Goal: Information Seeking & Learning: Learn about a topic

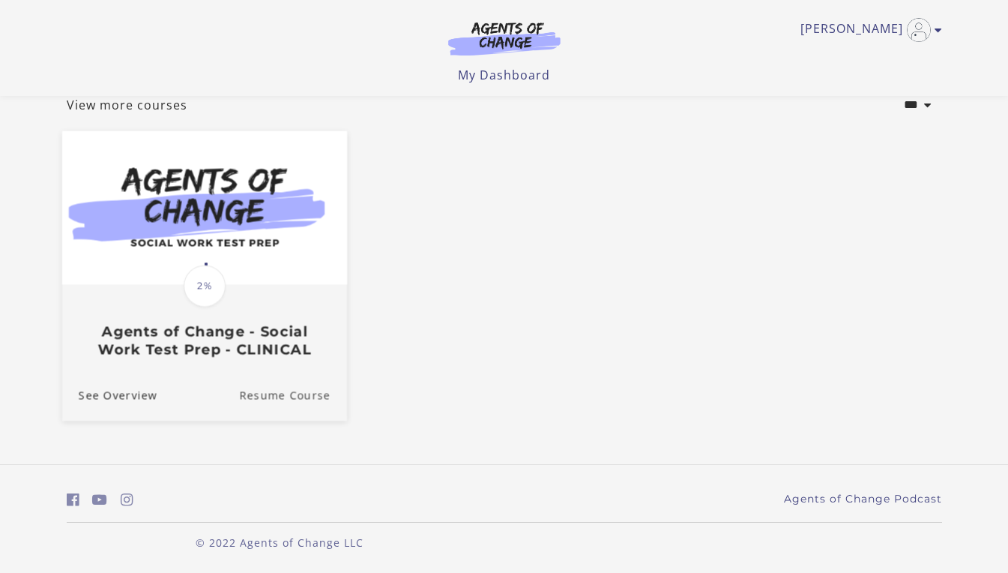
click at [263, 397] on link "Resume Course" at bounding box center [293, 395] width 108 height 50
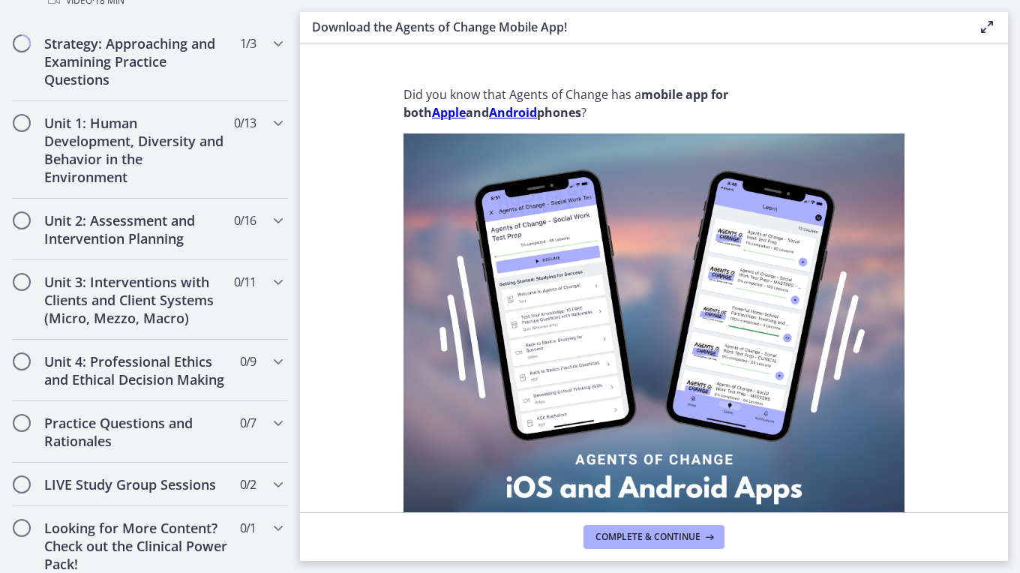
scroll to position [920, 0]
click at [268, 52] on div "Strategy: Approaching and Examining Practice Questions 1 / 3 Completed" at bounding box center [150, 60] width 276 height 79
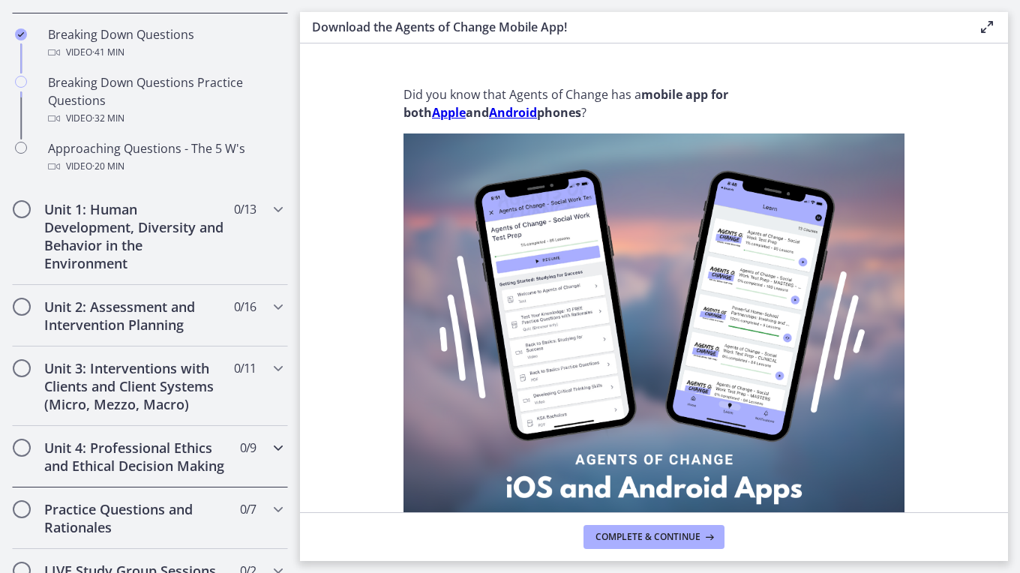
scroll to position [387, 0]
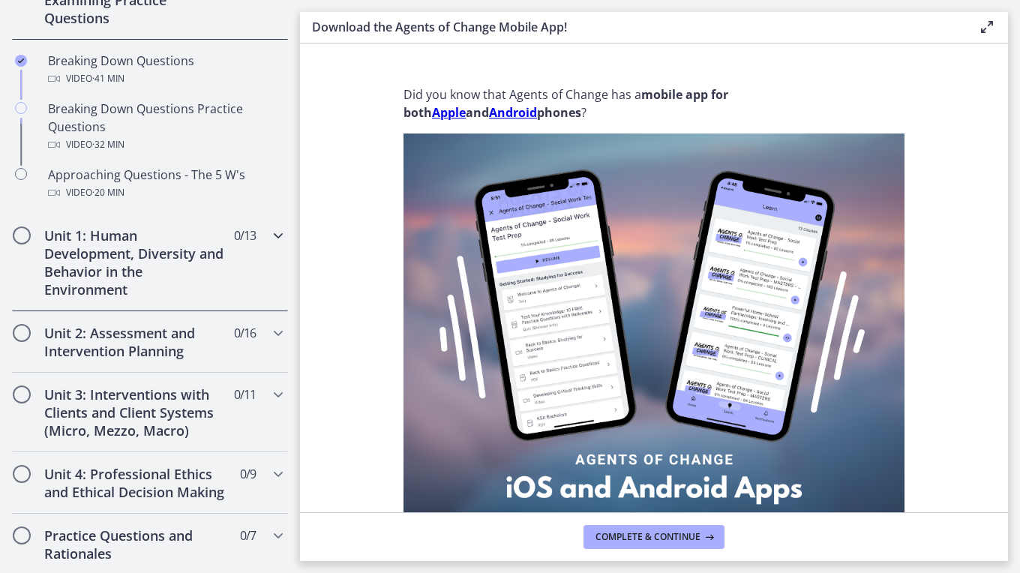
click at [269, 236] on icon "Chapters" at bounding box center [278, 235] width 18 height 18
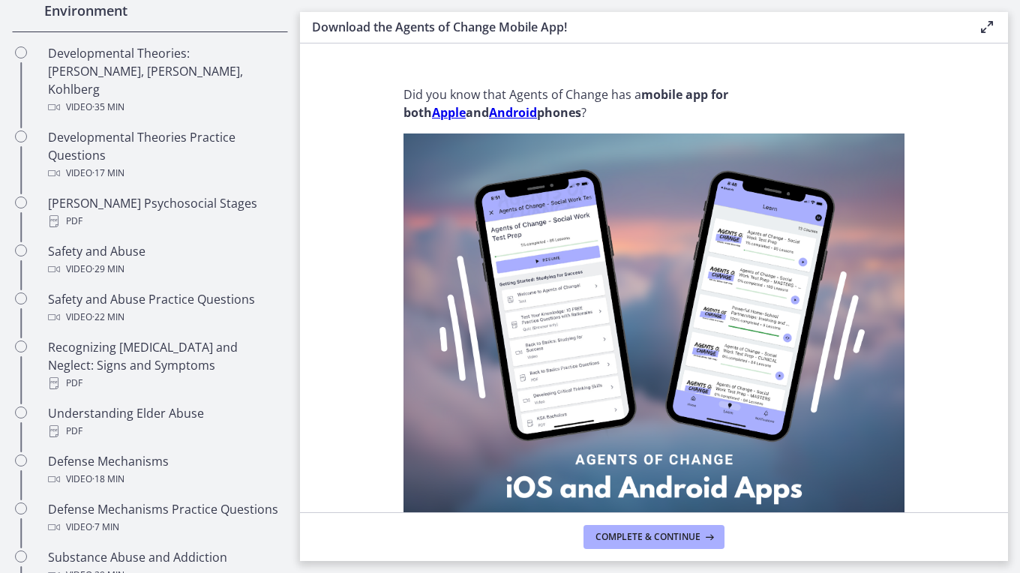
scroll to position [499, 0]
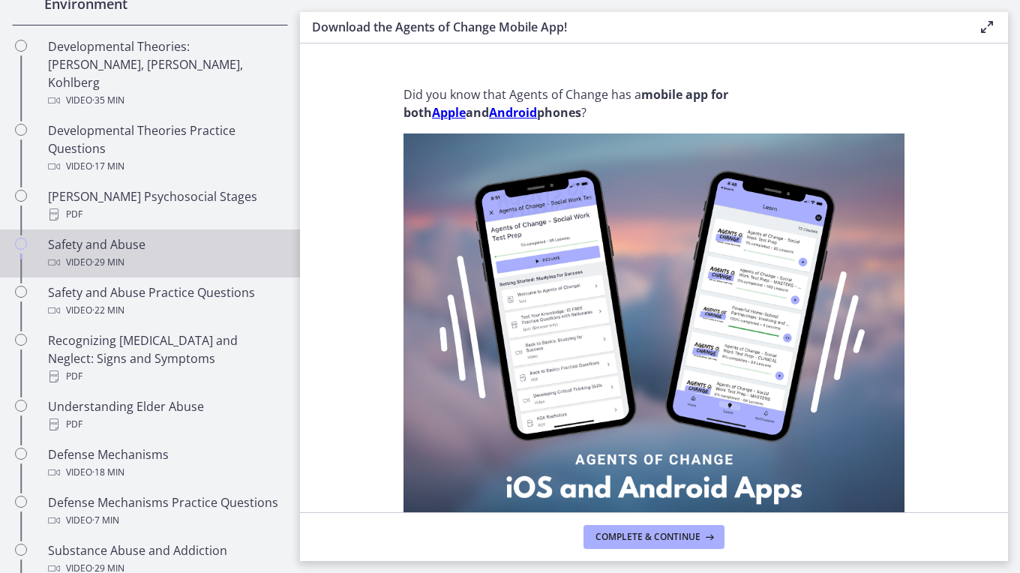
click at [141, 235] on div "Safety and Abuse Video · 29 min" at bounding box center [165, 253] width 234 height 36
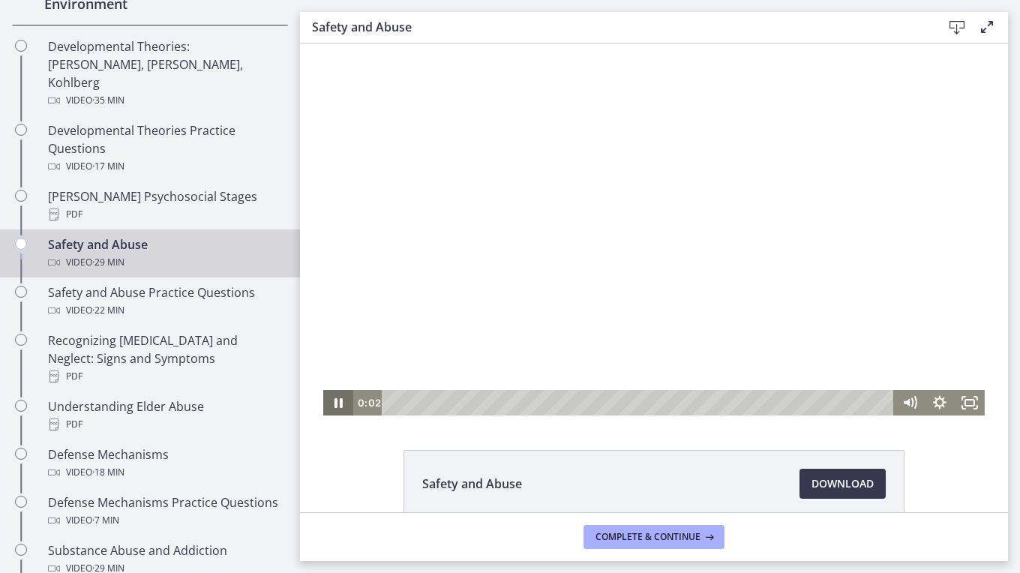
click at [331, 397] on icon "Pause" at bounding box center [338, 402] width 30 height 25
click at [974, 398] on icon "Fullscreen" at bounding box center [975, 398] width 3 height 3
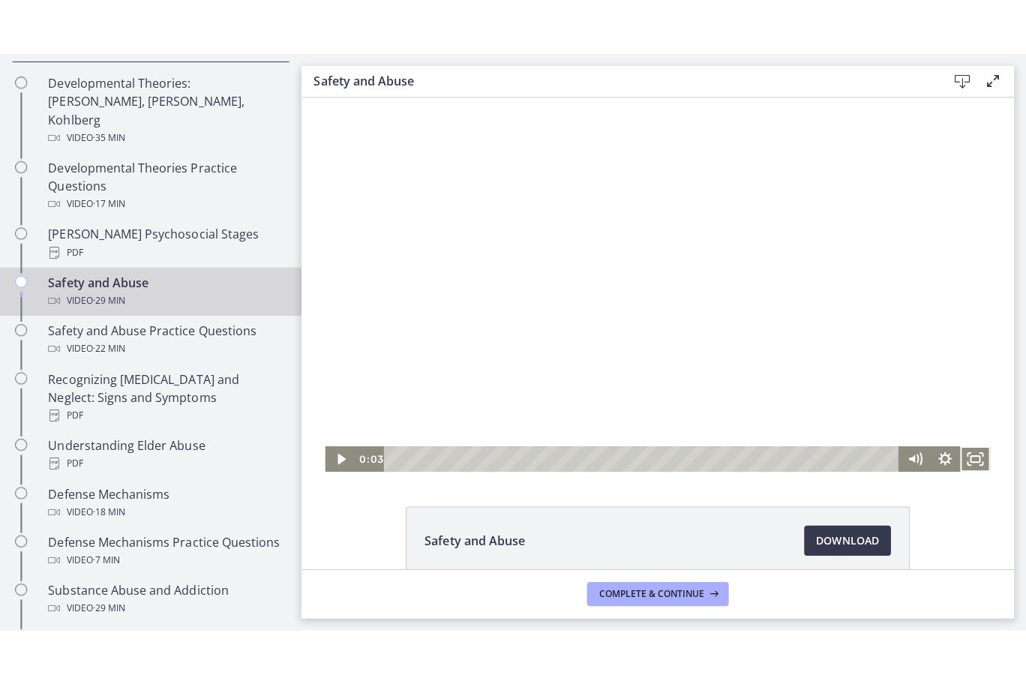
scroll to position [517, 0]
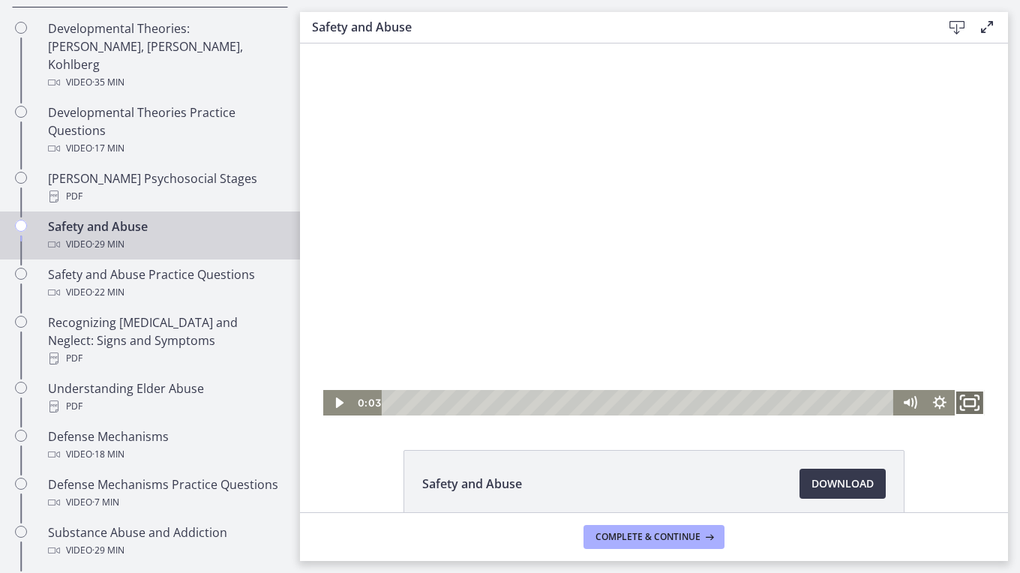
click at [969, 399] on icon "Fullscreen" at bounding box center [969, 403] width 36 height 31
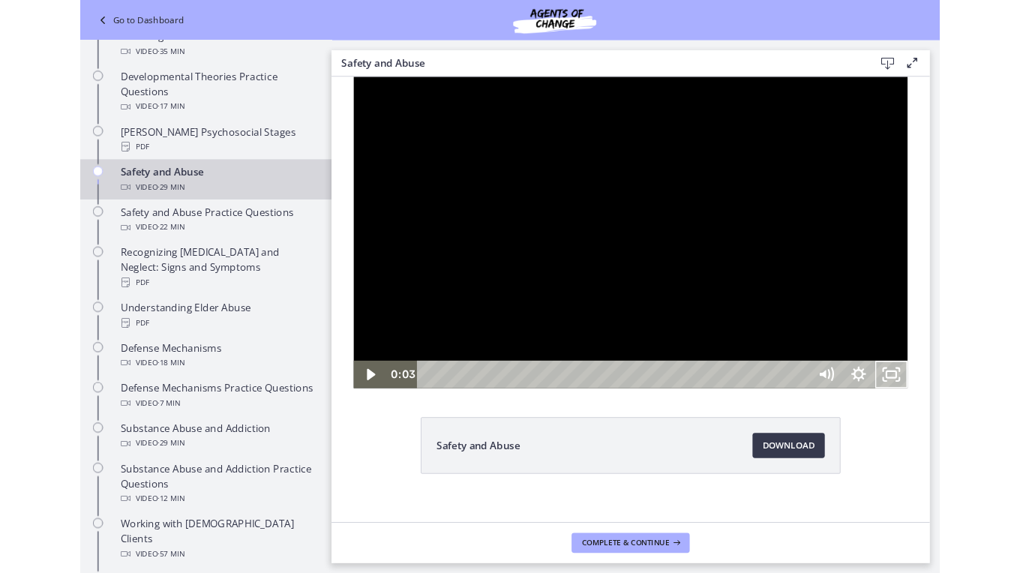
scroll to position [448, 0]
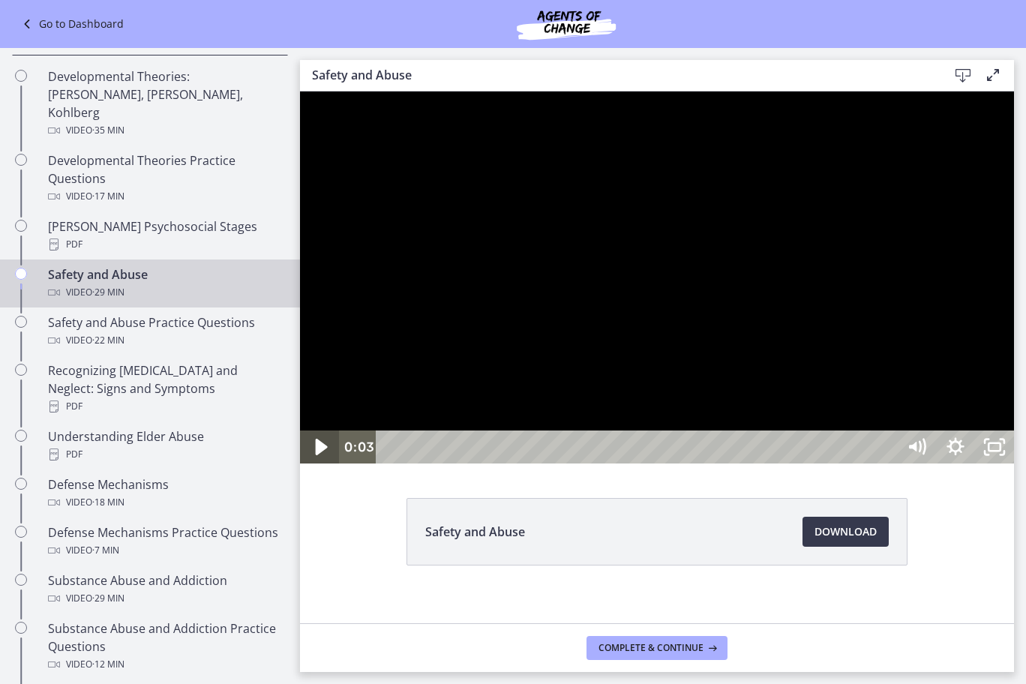
click at [319, 455] on icon "Play Video" at bounding box center [322, 447] width 12 height 16
click at [319, 467] on icon "Pause" at bounding box center [319, 447] width 46 height 40
click at [749, 463] on div at bounding box center [657, 277] width 714 height 372
click at [357, 463] on div at bounding box center [657, 277] width 714 height 372
click at [1014, 463] on icon "Unfullscreen" at bounding box center [994, 446] width 39 height 33
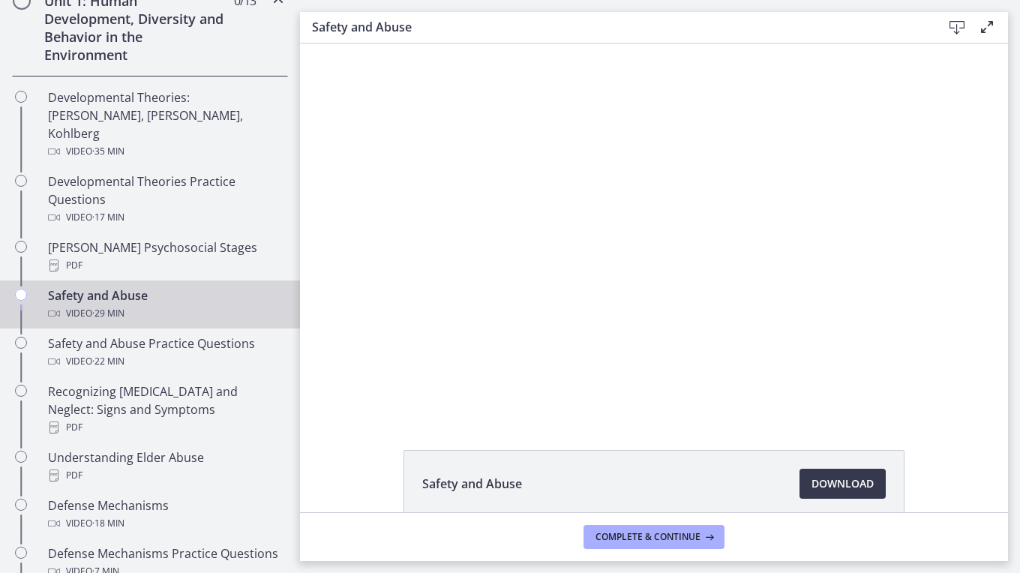
scroll to position [517, 0]
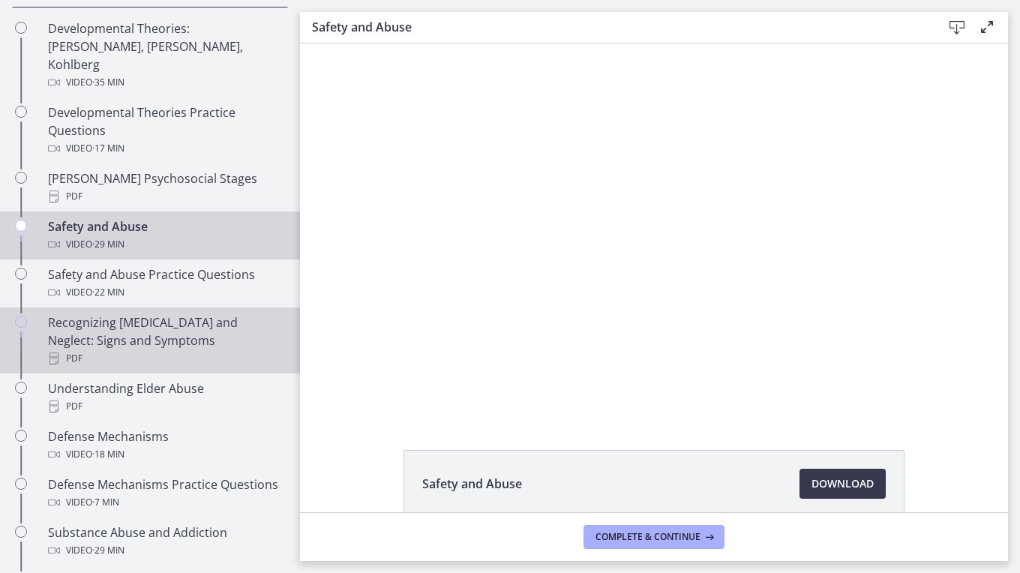
click at [160, 313] on div "Recognizing [MEDICAL_DATA] and Neglect: Signs and Symptoms PDF" at bounding box center [165, 340] width 234 height 54
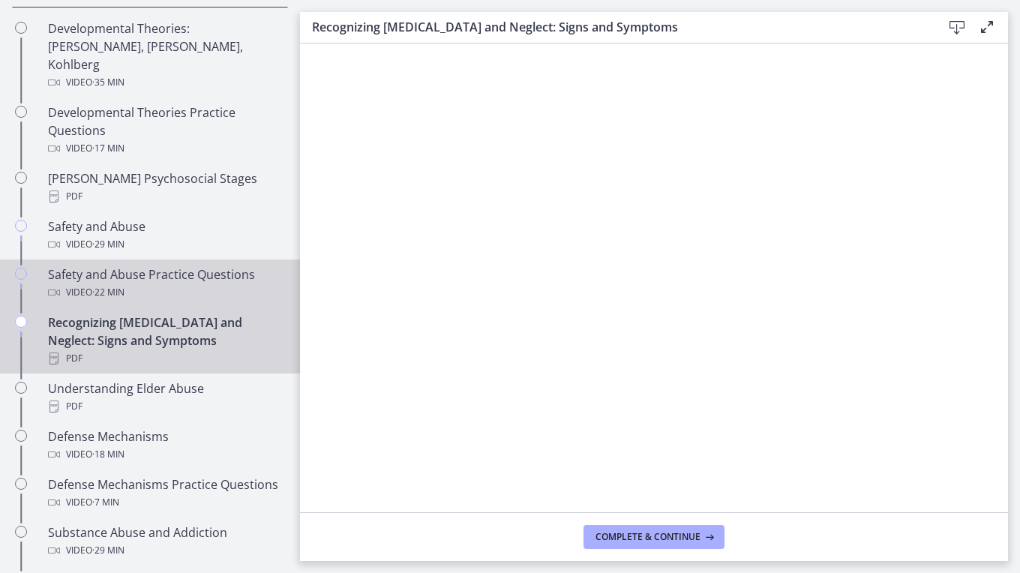
click at [157, 283] on div "Video · 22 min" at bounding box center [165, 292] width 234 height 18
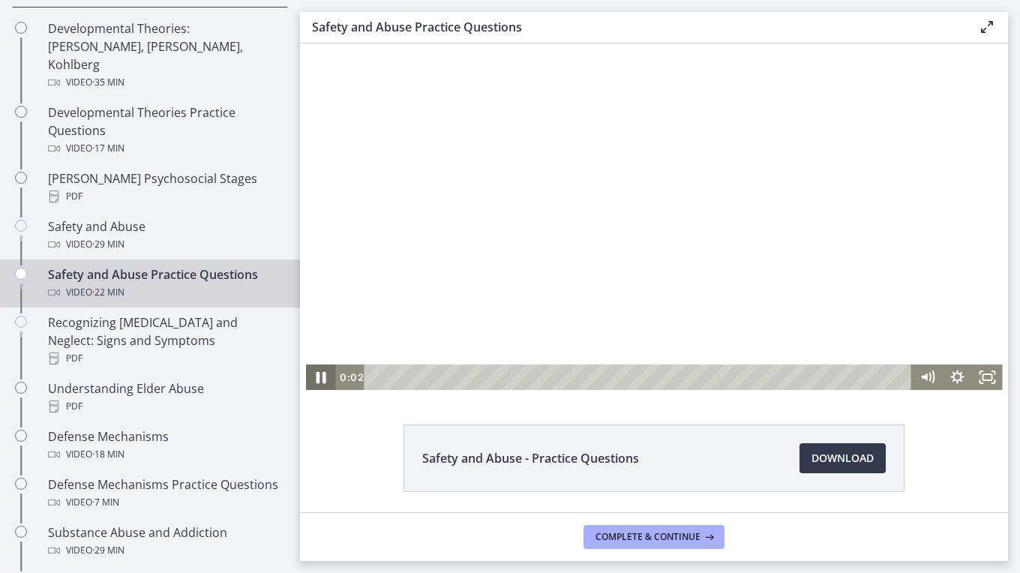
click at [316, 370] on icon "Pause" at bounding box center [321, 376] width 36 height 31
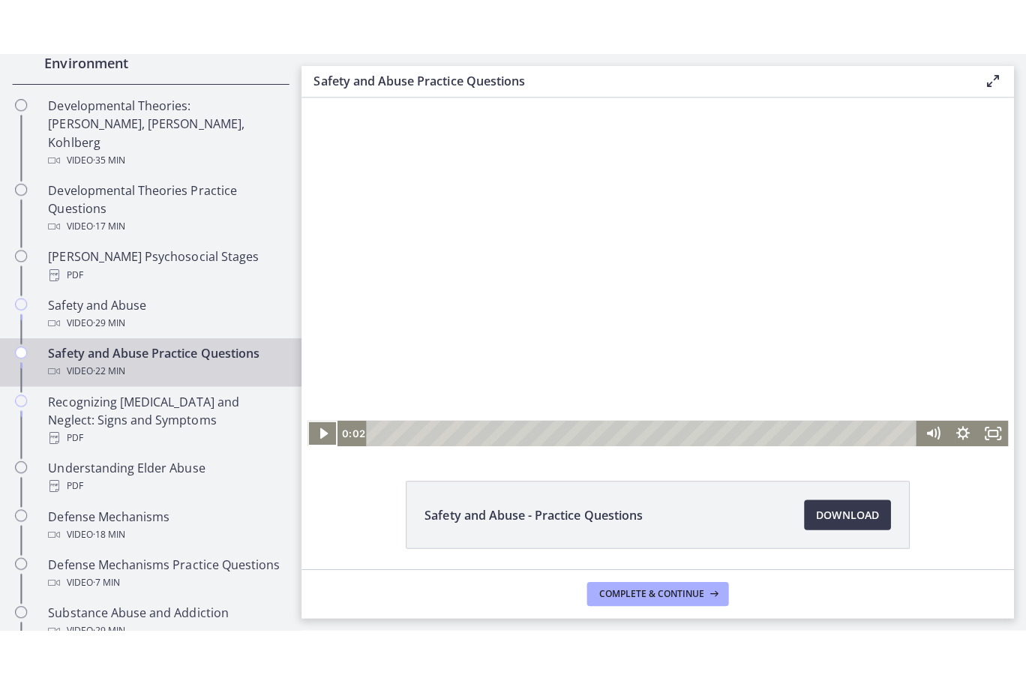
scroll to position [496, 0]
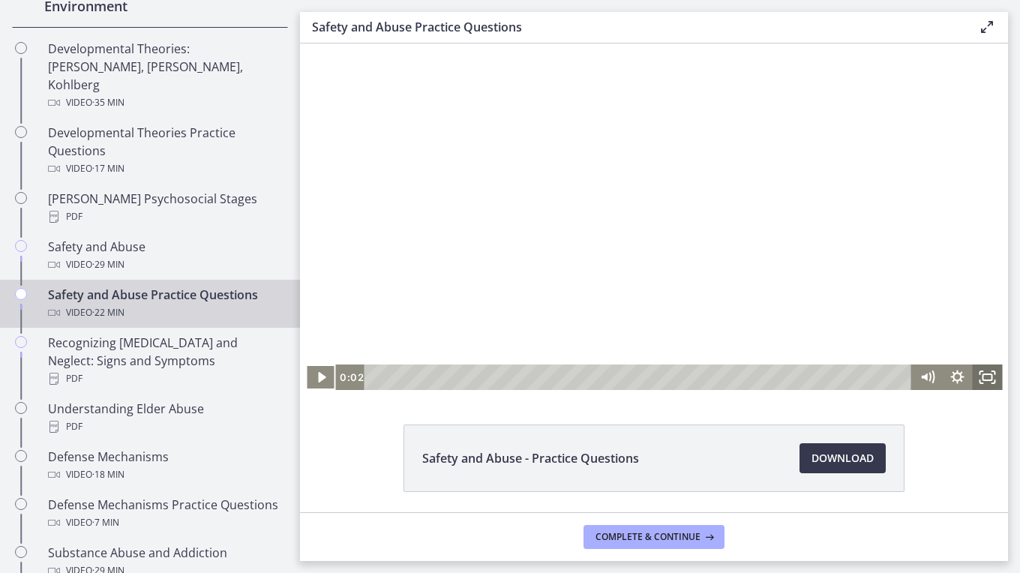
click at [978, 384] on icon "Fullscreen" at bounding box center [987, 376] width 30 height 25
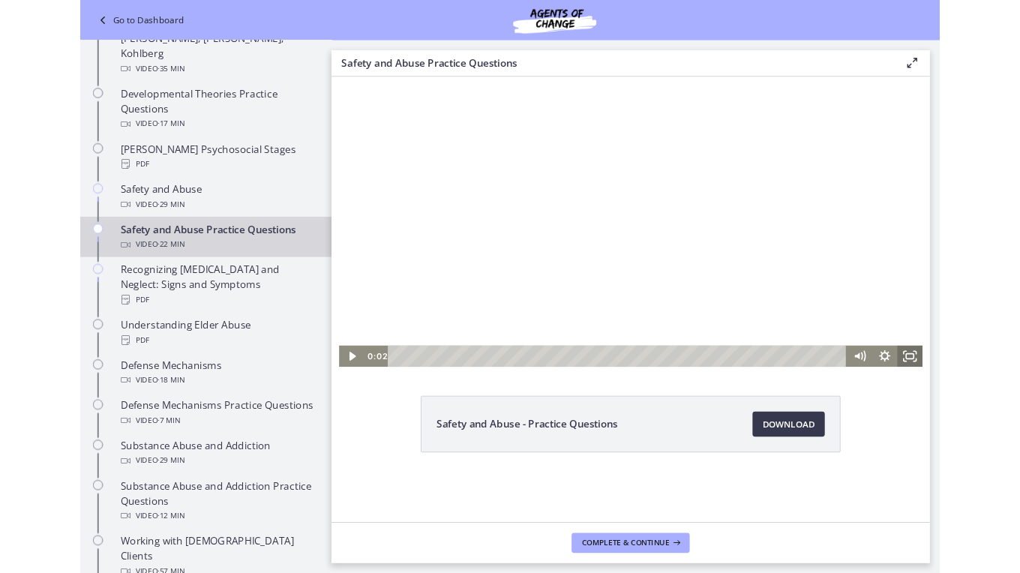
scroll to position [427, 0]
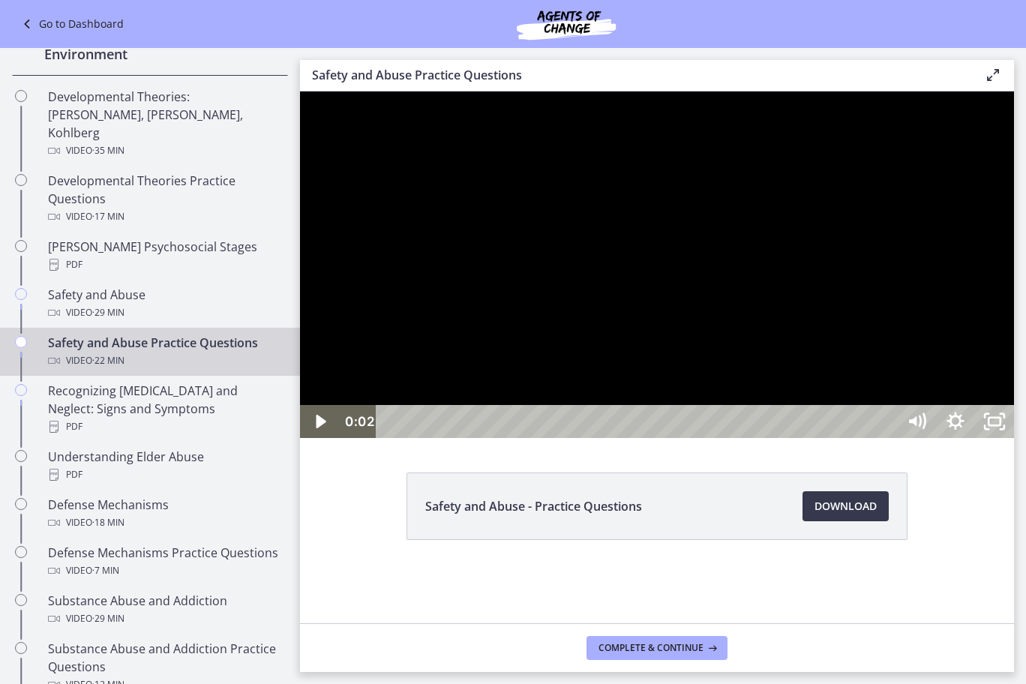
click at [757, 438] on div at bounding box center [657, 264] width 714 height 346
click at [724, 438] on div at bounding box center [657, 264] width 714 height 346
click at [727, 382] on div at bounding box center [657, 264] width 714 height 346
click at [628, 438] on div at bounding box center [657, 264] width 714 height 346
click at [837, 414] on div at bounding box center [657, 264] width 714 height 346
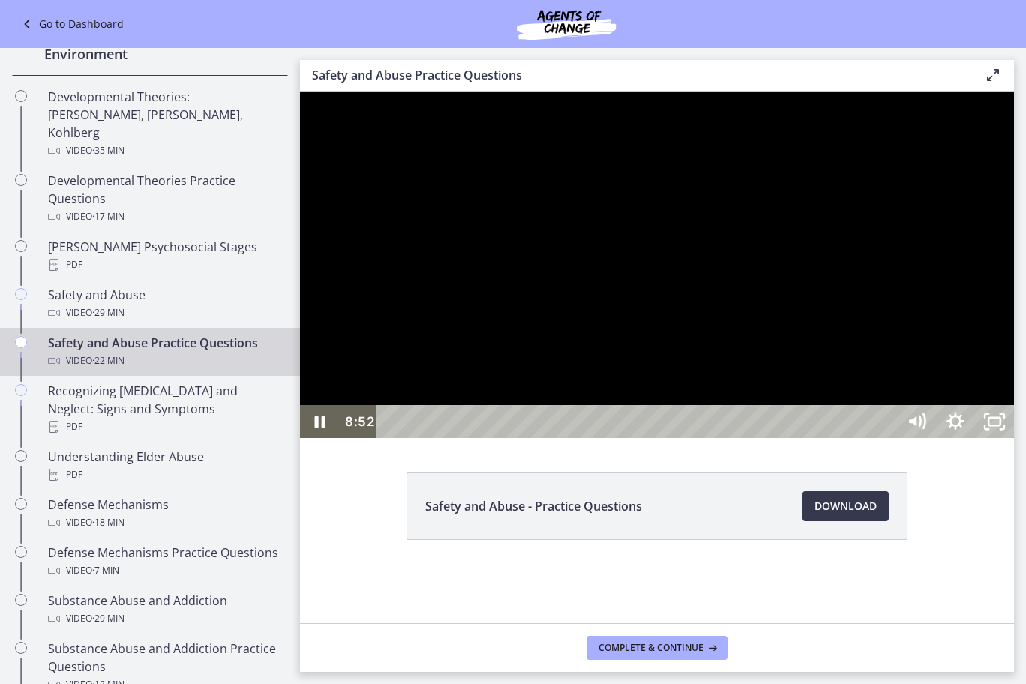
click at [806, 319] on div at bounding box center [657, 264] width 714 height 346
click at [776, 417] on div at bounding box center [657, 264] width 714 height 346
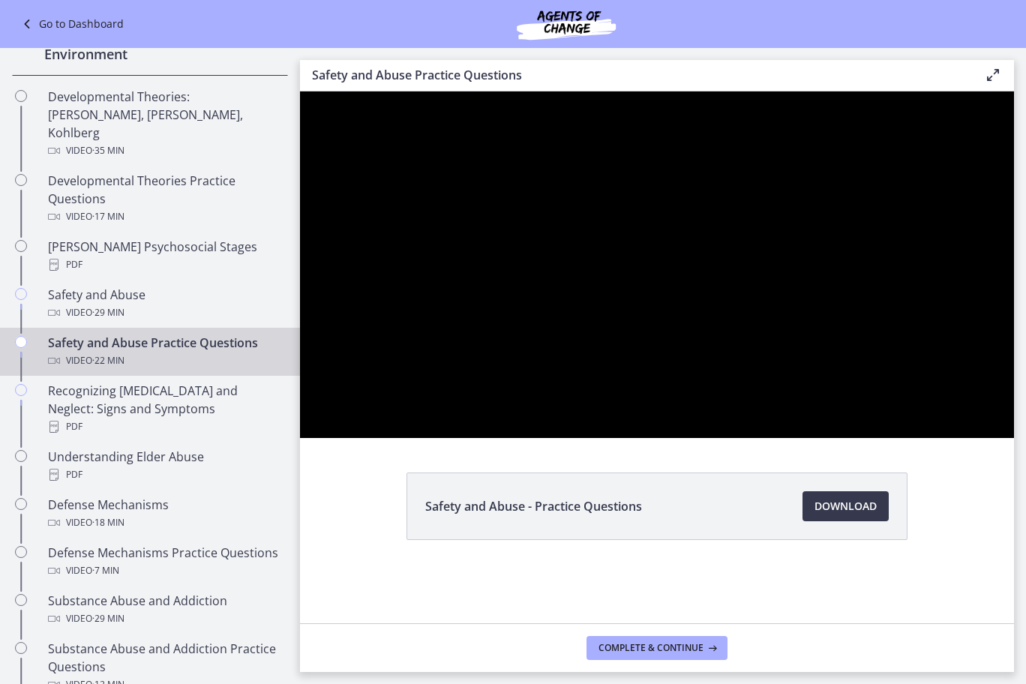
click at [755, 329] on div at bounding box center [657, 264] width 714 height 346
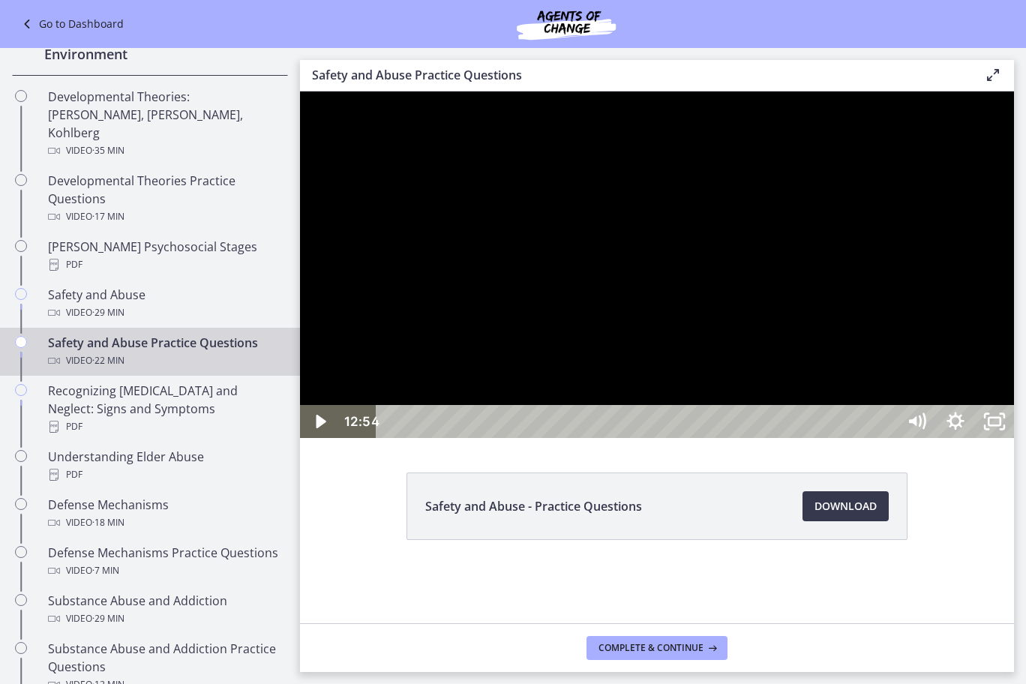
click at [845, 420] on div at bounding box center [657, 264] width 714 height 346
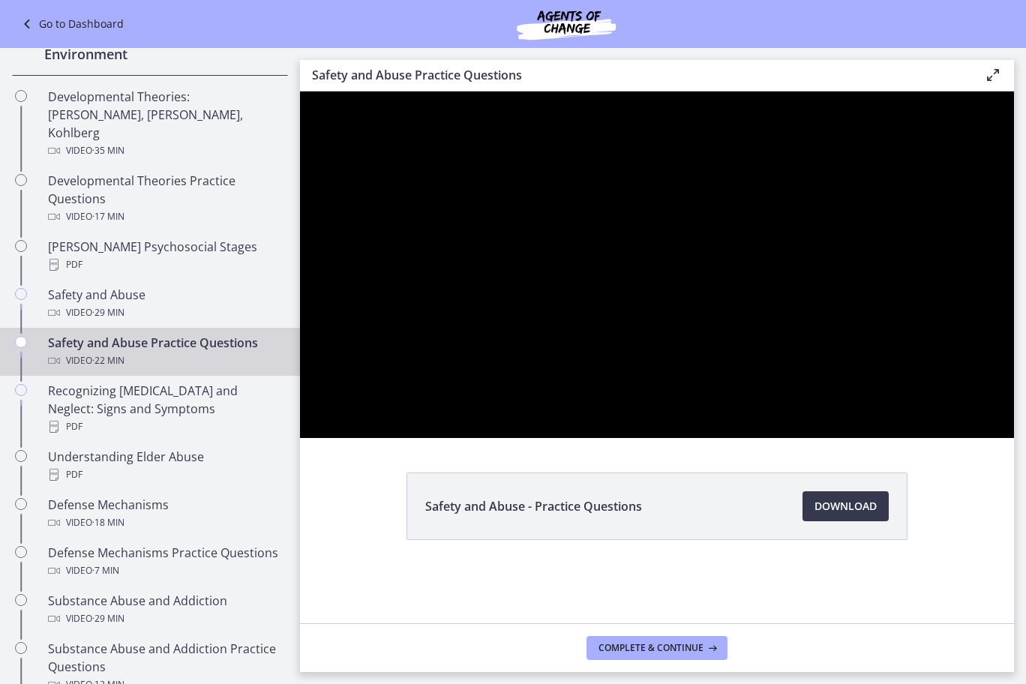
click at [912, 438] on div at bounding box center [657, 264] width 714 height 346
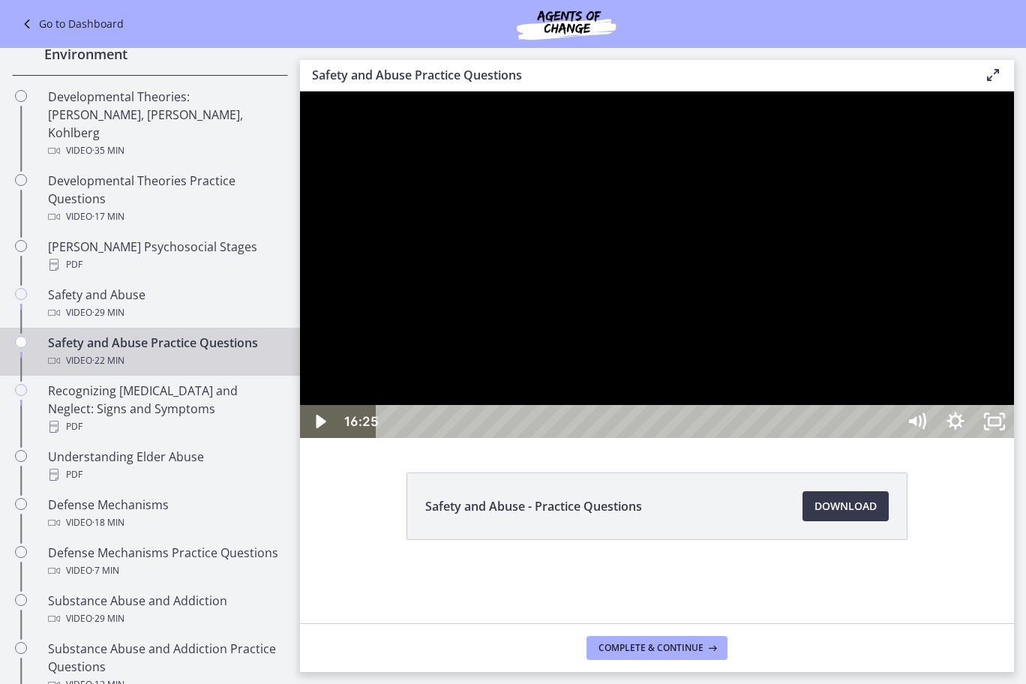
click at [809, 383] on div at bounding box center [657, 264] width 714 height 346
click at [728, 364] on div at bounding box center [657, 264] width 714 height 346
click at [772, 433] on div at bounding box center [657, 264] width 714 height 346
click at [828, 438] on div at bounding box center [657, 264] width 714 height 346
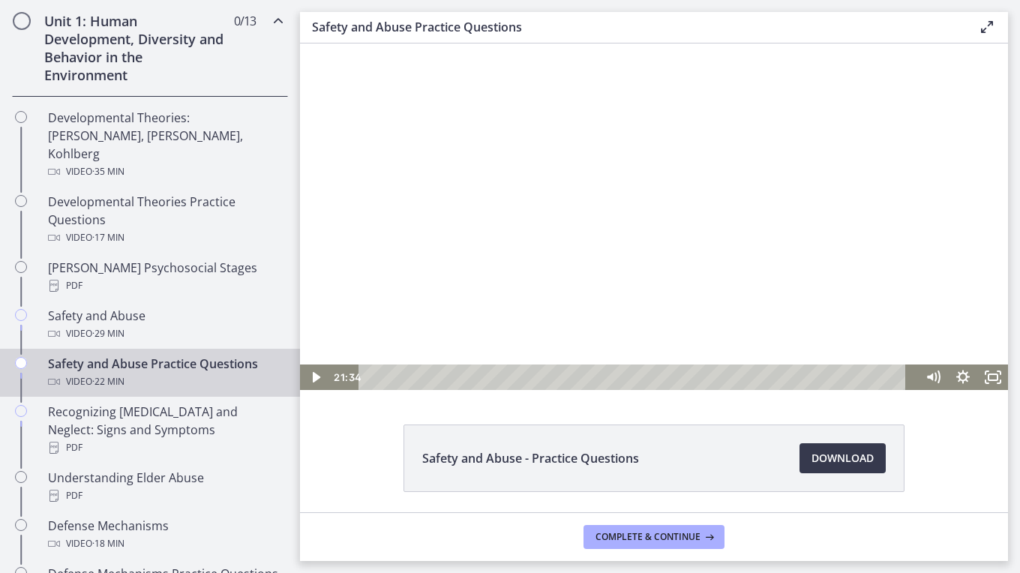
scroll to position [496, 0]
